Goal: Check status: Check status

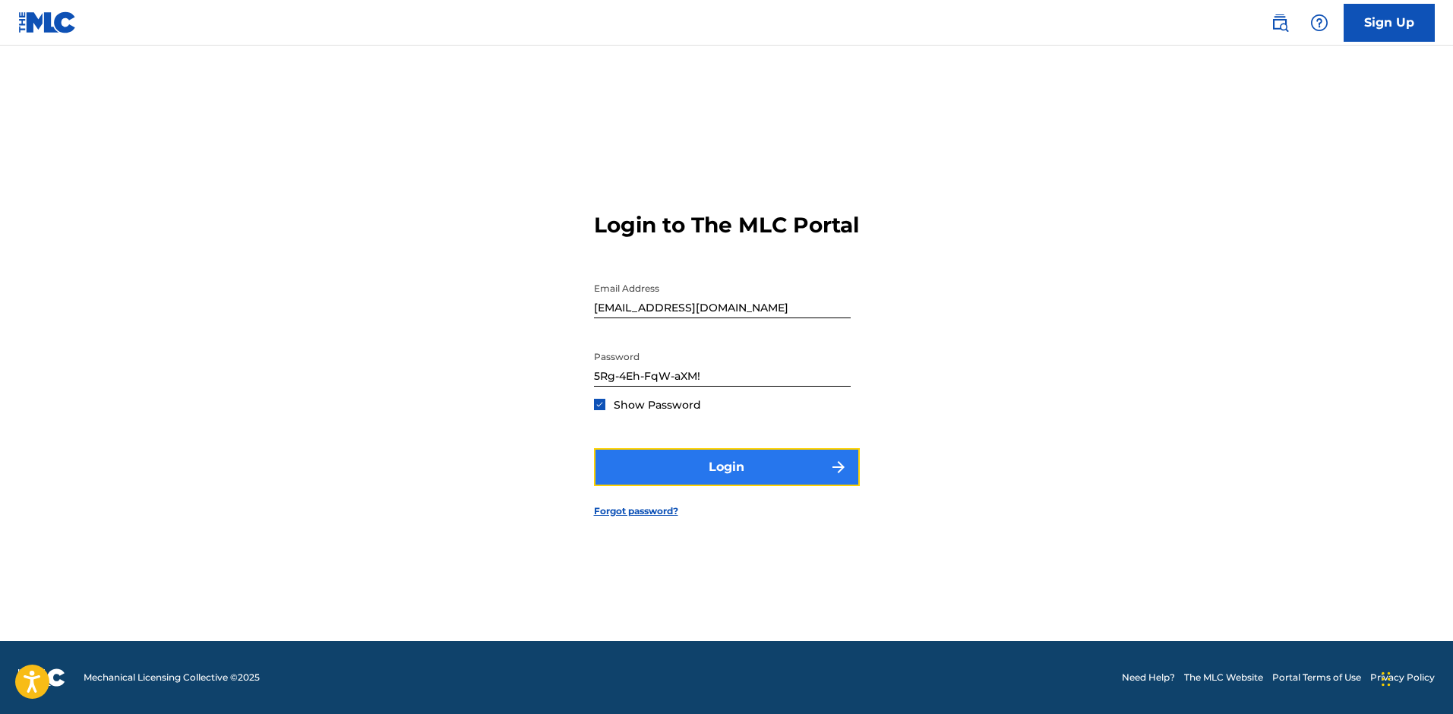
click at [709, 468] on button "Login" at bounding box center [727, 467] width 266 height 38
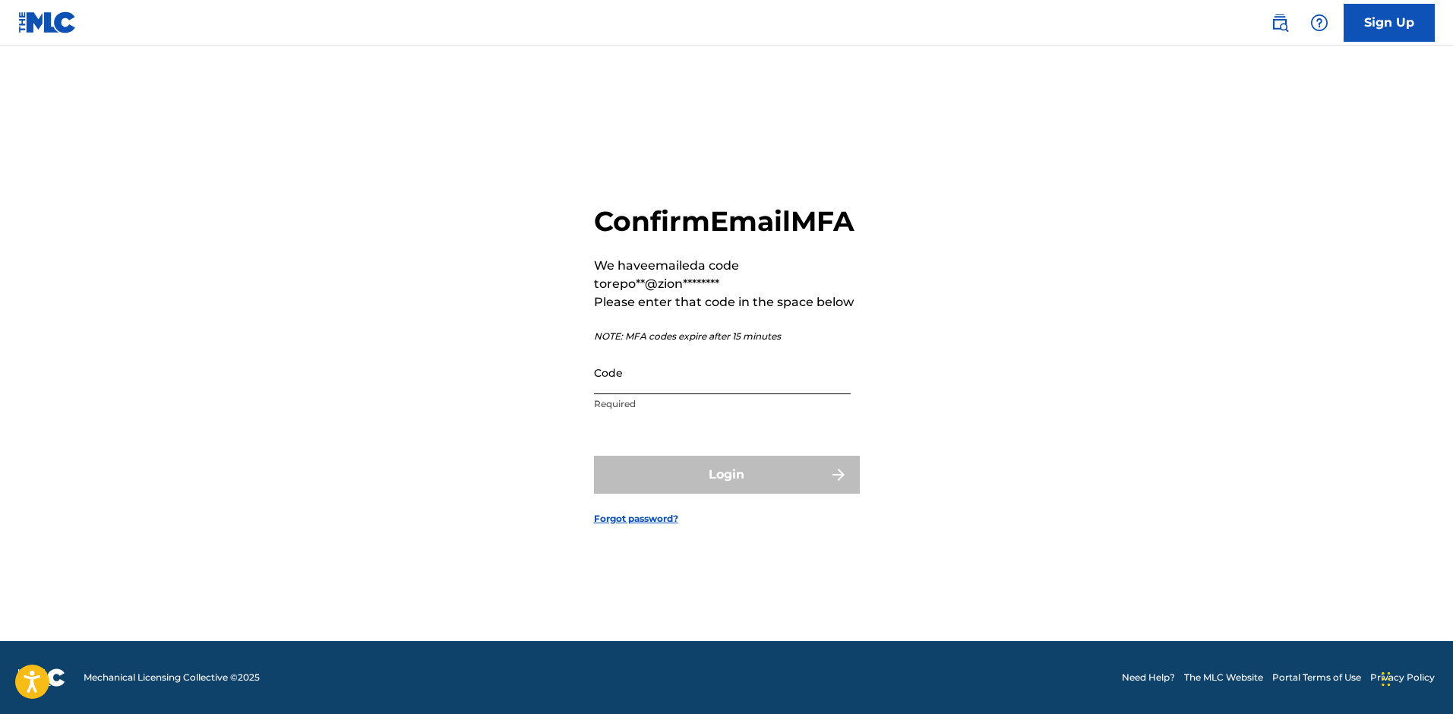
click at [711, 389] on input "Code" at bounding box center [722, 372] width 257 height 43
paste input "331817"
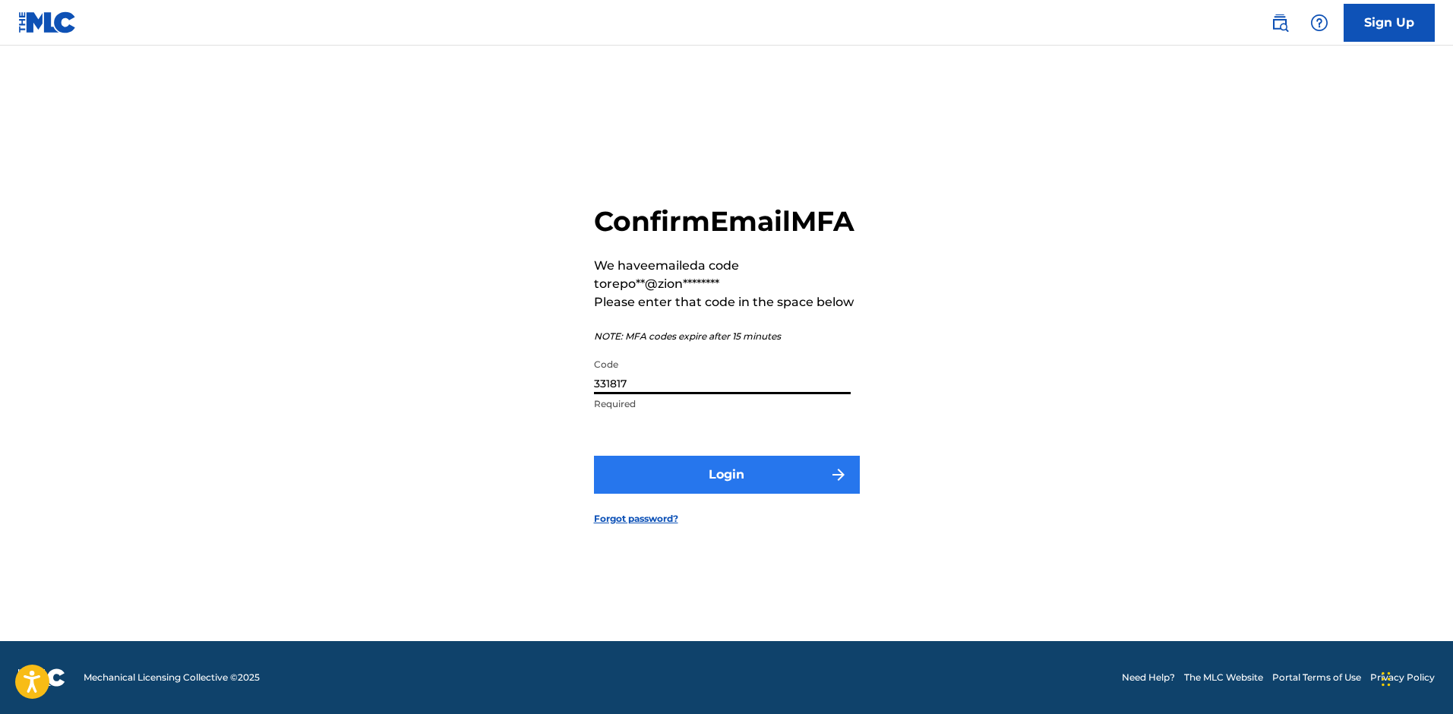
type input "331817"
click at [751, 494] on button "Login" at bounding box center [727, 475] width 266 height 38
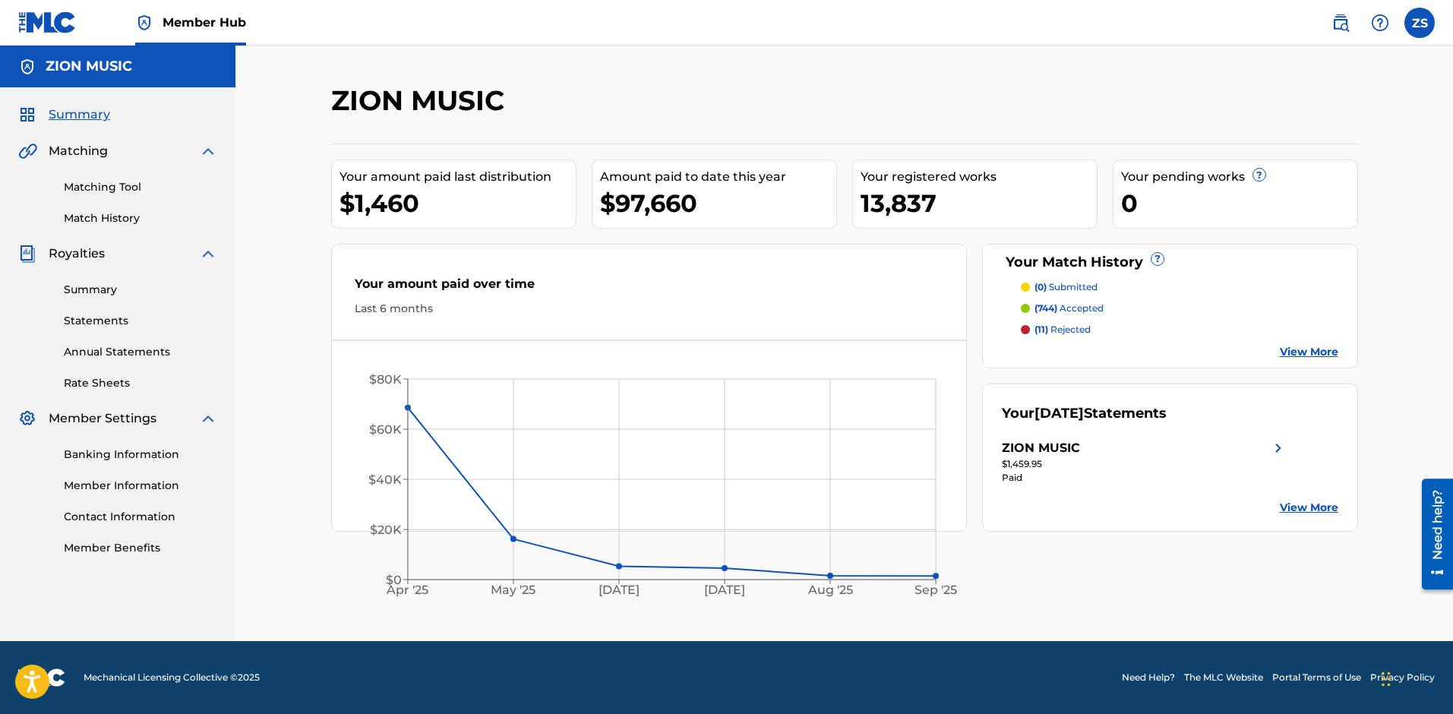
click at [1401, 254] on div "ZION MUSIC Your amount paid last distribution $1,460 Amount paid to date this y…" at bounding box center [844, 343] width 1218 height 595
